Goal: Transaction & Acquisition: Purchase product/service

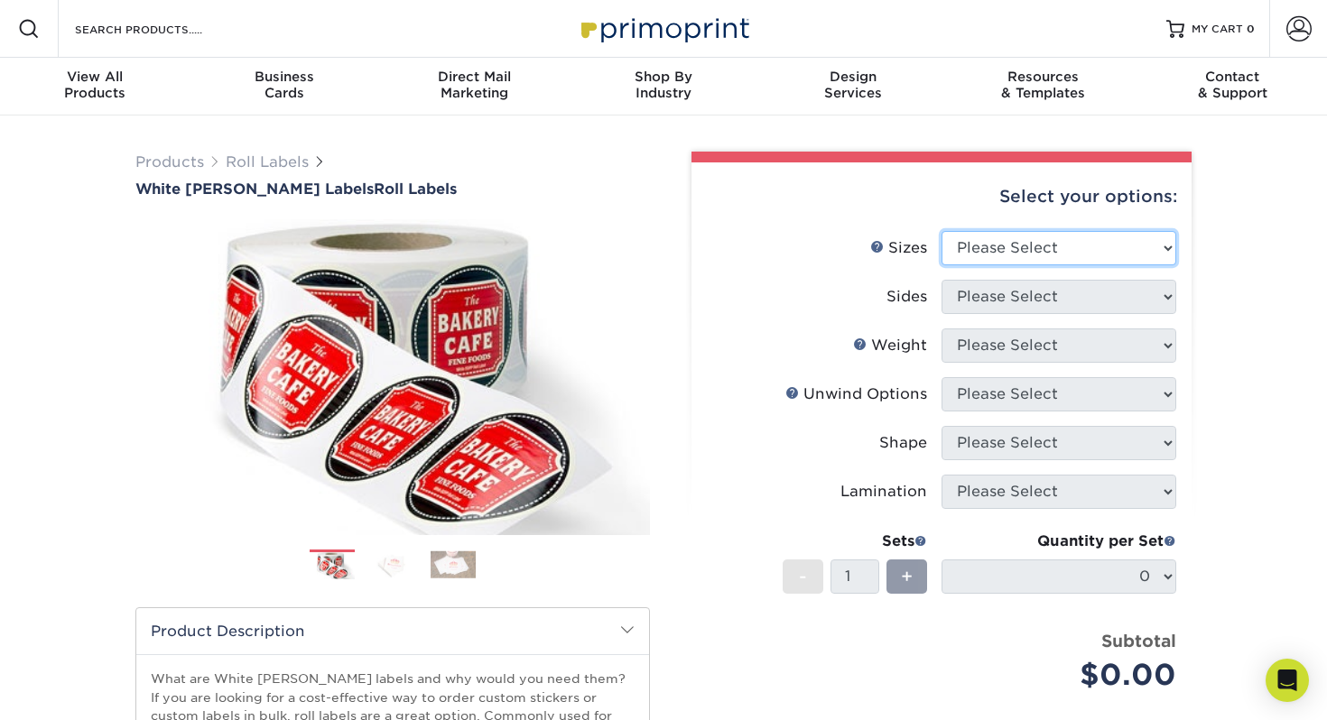
click at [971, 245] on select "Please Select 1" x 1" 1" x 2" 1" x 2.5" 1" x 3" 1.5" x 1.5" 1.5" x 2.5" 1.5" x …" at bounding box center [1058, 248] width 235 height 34
select select "2.00x5.00"
click at [941, 231] on select "Please Select 1" x 1" 1" x 2" 1" x 2.5" 1" x 3" 1.5" x 1.5" 1.5" x 2.5" 1.5" x …" at bounding box center [1058, 248] width 235 height 34
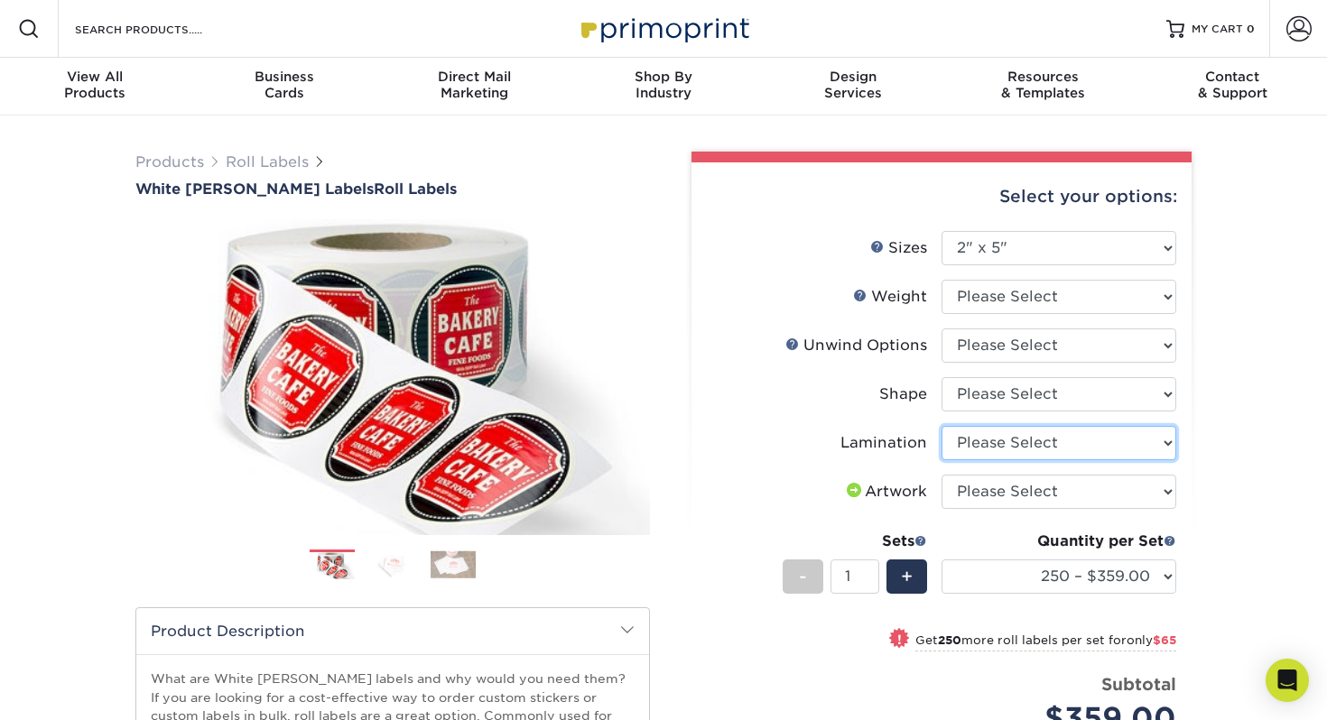
click at [997, 448] on select "Please Select No Lamination Silk" at bounding box center [1058, 443] width 235 height 34
click at [941, 426] on select "Please Select No Lamination Silk" at bounding box center [1058, 443] width 235 height 34
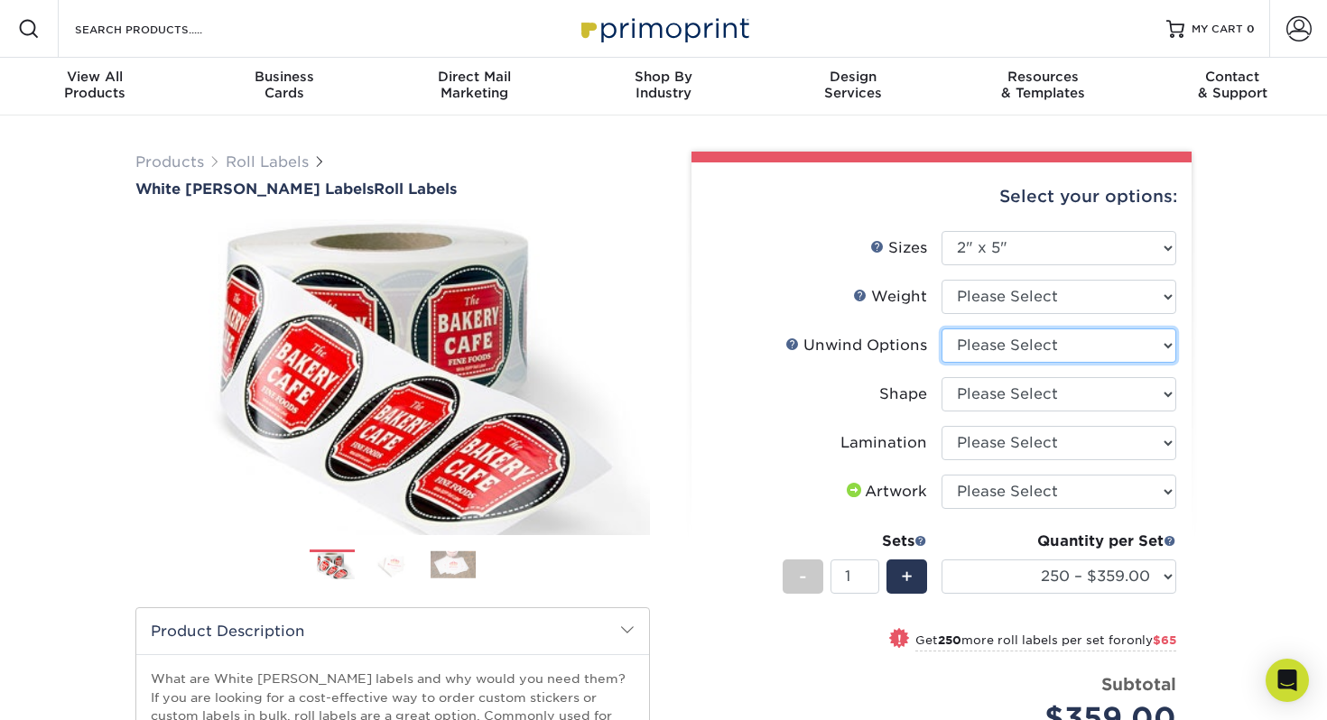
click at [985, 345] on select "Please Select Not Important Off Top (Direction #1) Off Bottom (Direction #2) Of…" at bounding box center [1058, 346] width 235 height 34
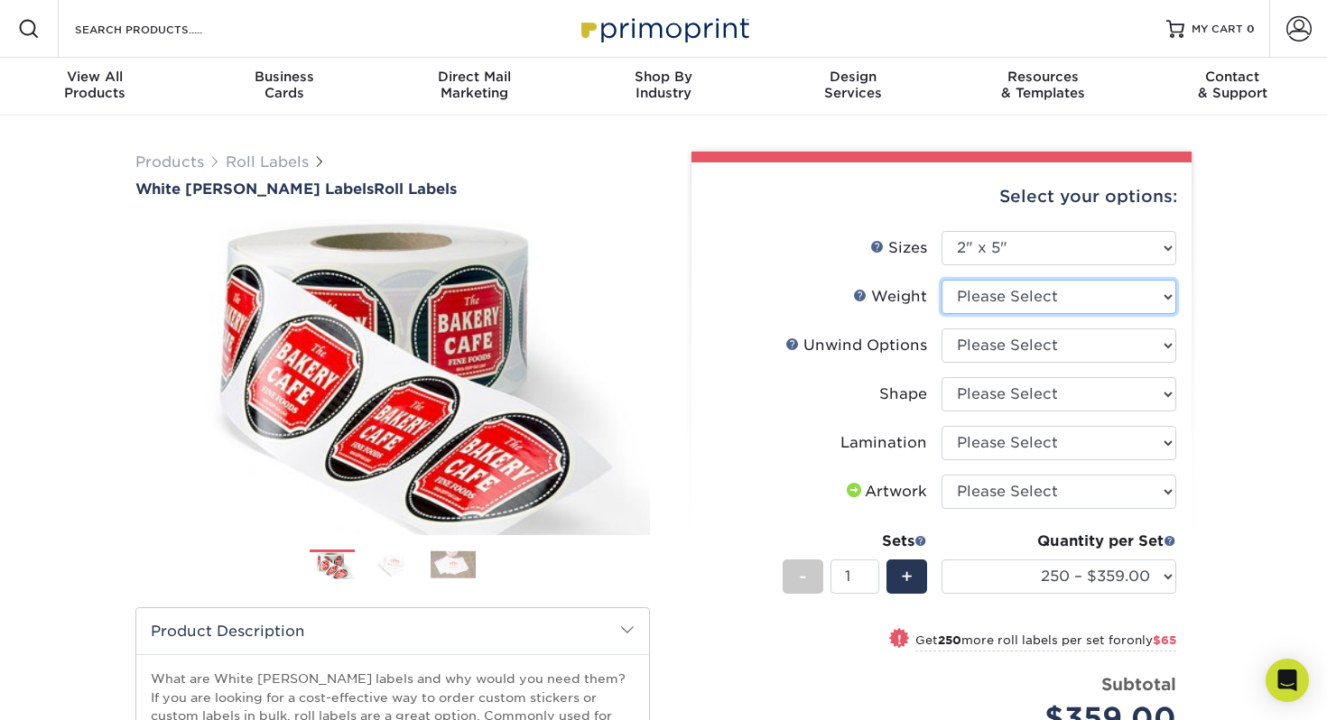
click at [979, 307] on select "Please Select WHBOPP" at bounding box center [1058, 297] width 235 height 34
select select "WHBOPP"
click at [941, 280] on select "Please Select WHBOPP" at bounding box center [1058, 297] width 235 height 34
